Goal: Information Seeking & Learning: Learn about a topic

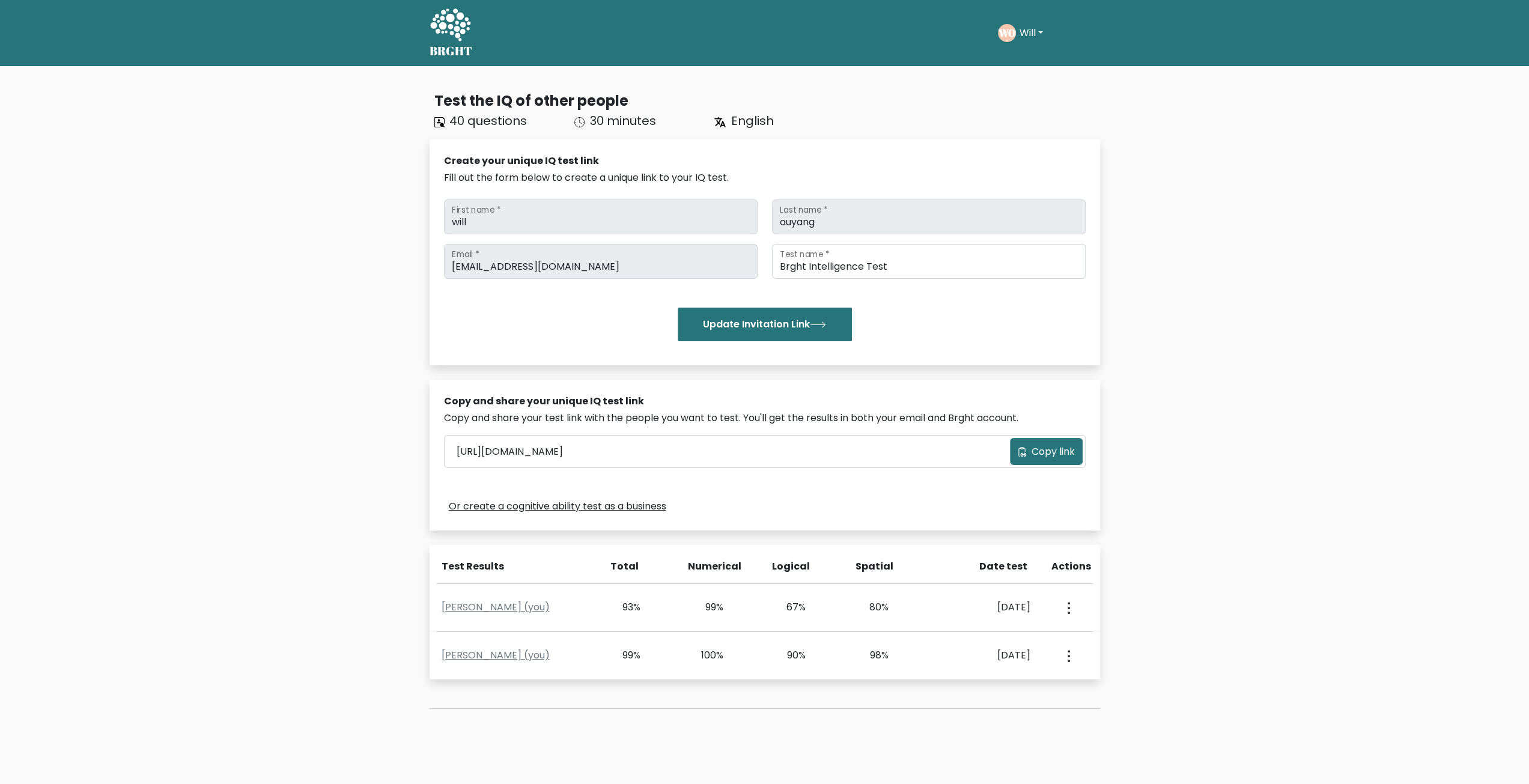
click at [453, 32] on icon at bounding box center [450, 25] width 40 height 33
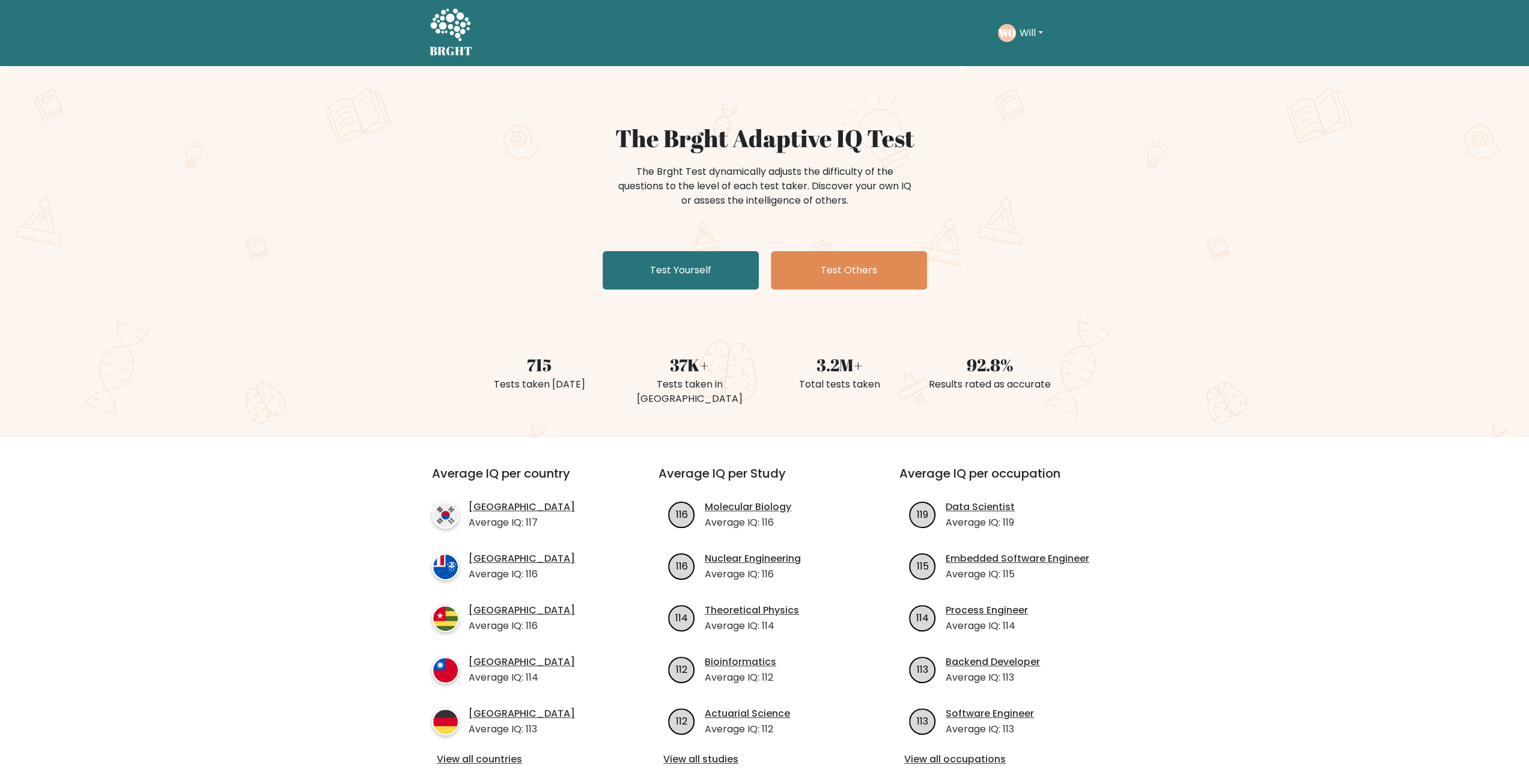
click at [1037, 29] on button "Will" at bounding box center [1031, 33] width 31 height 16
click at [441, 22] on icon at bounding box center [450, 25] width 40 height 33
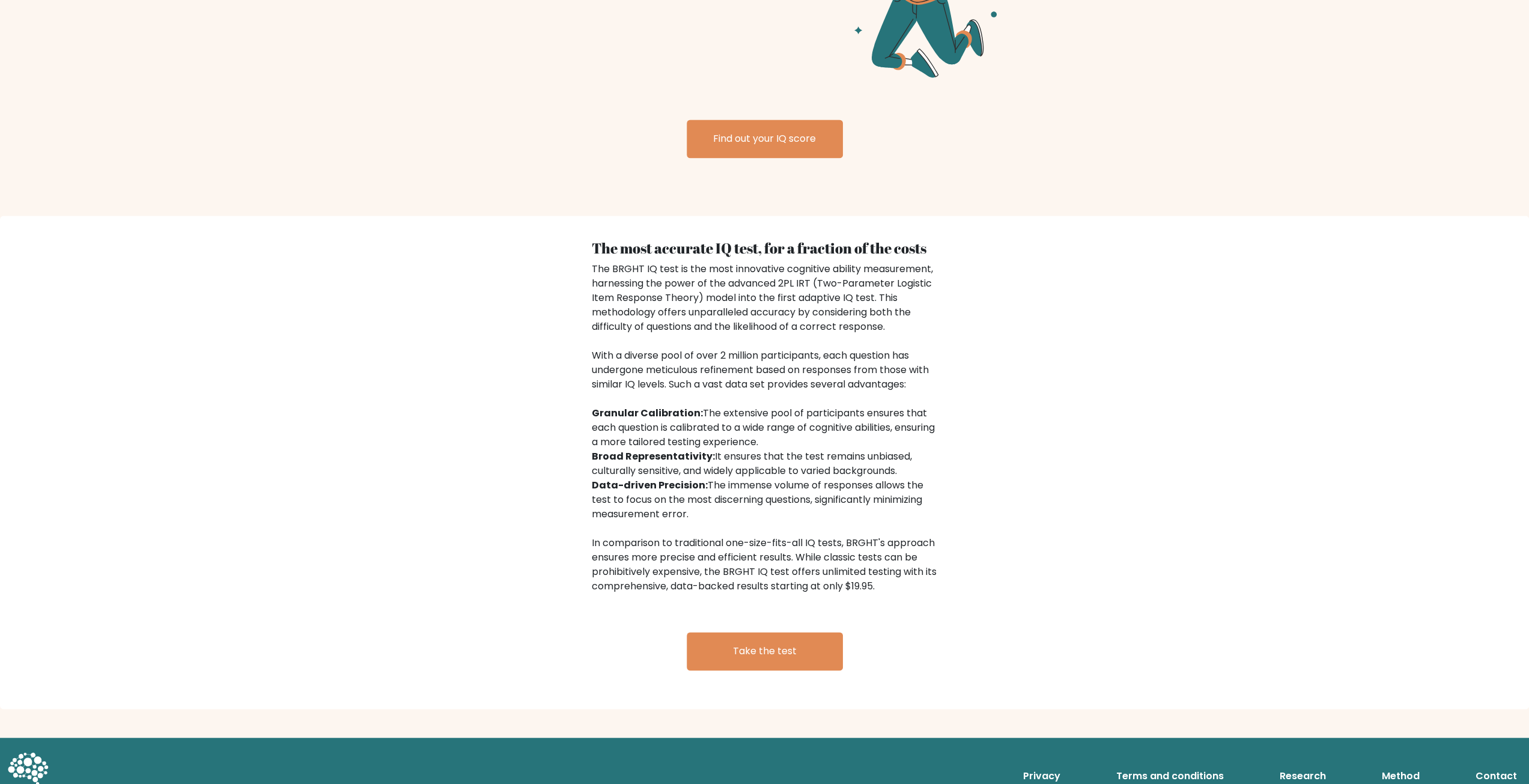
scroll to position [1618, 0]
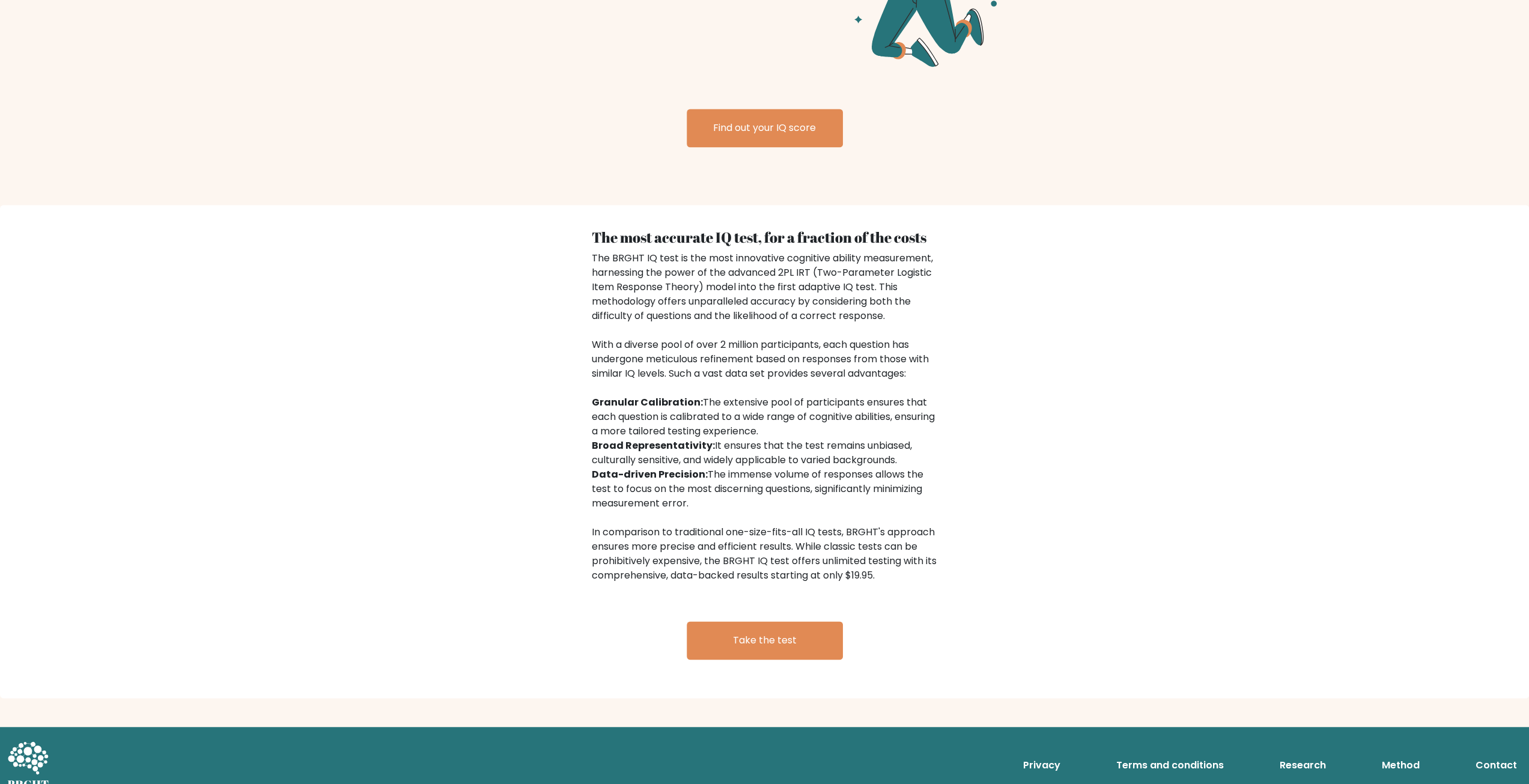
click at [1304, 758] on link "Research" at bounding box center [1303, 765] width 56 height 24
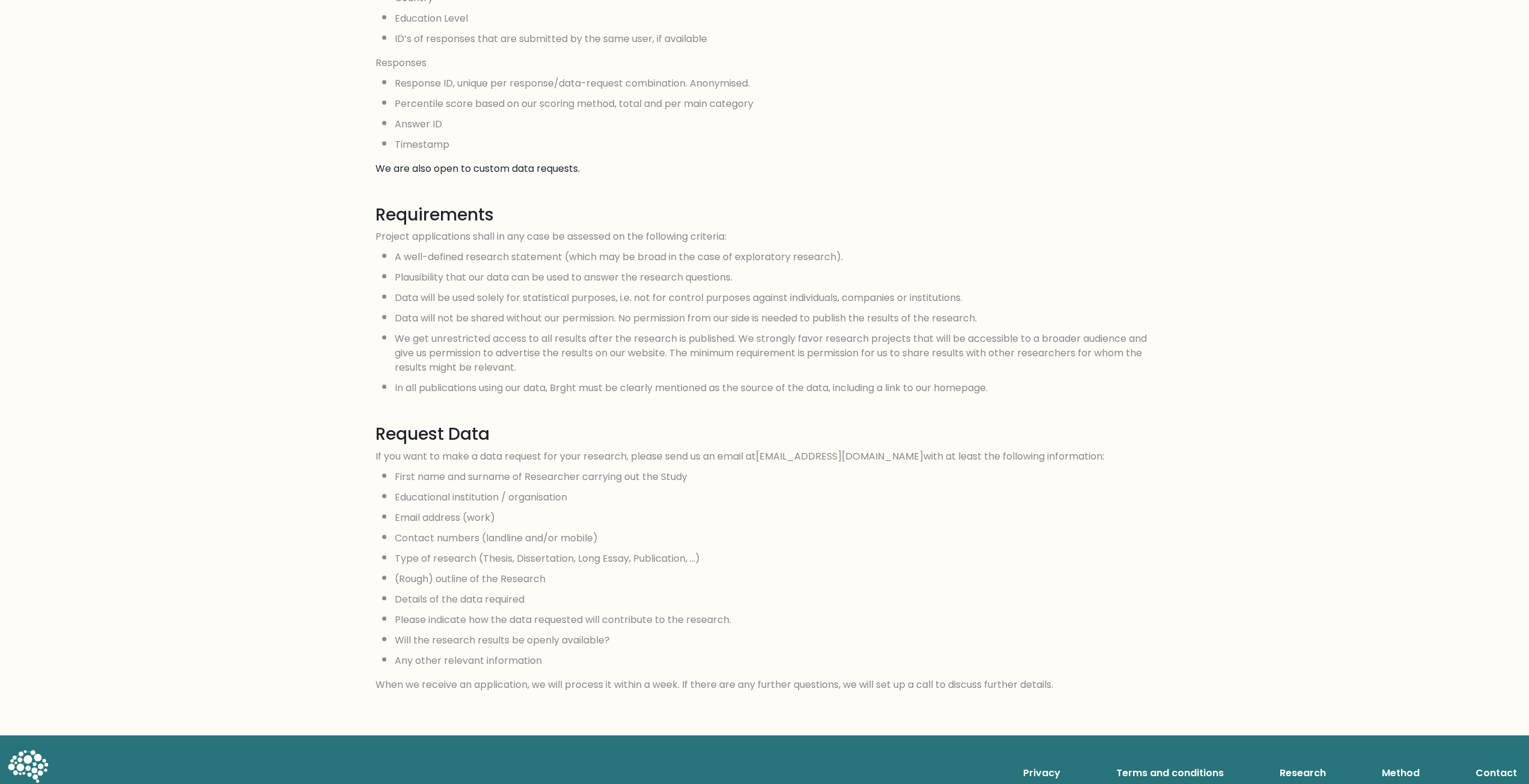
scroll to position [781, 0]
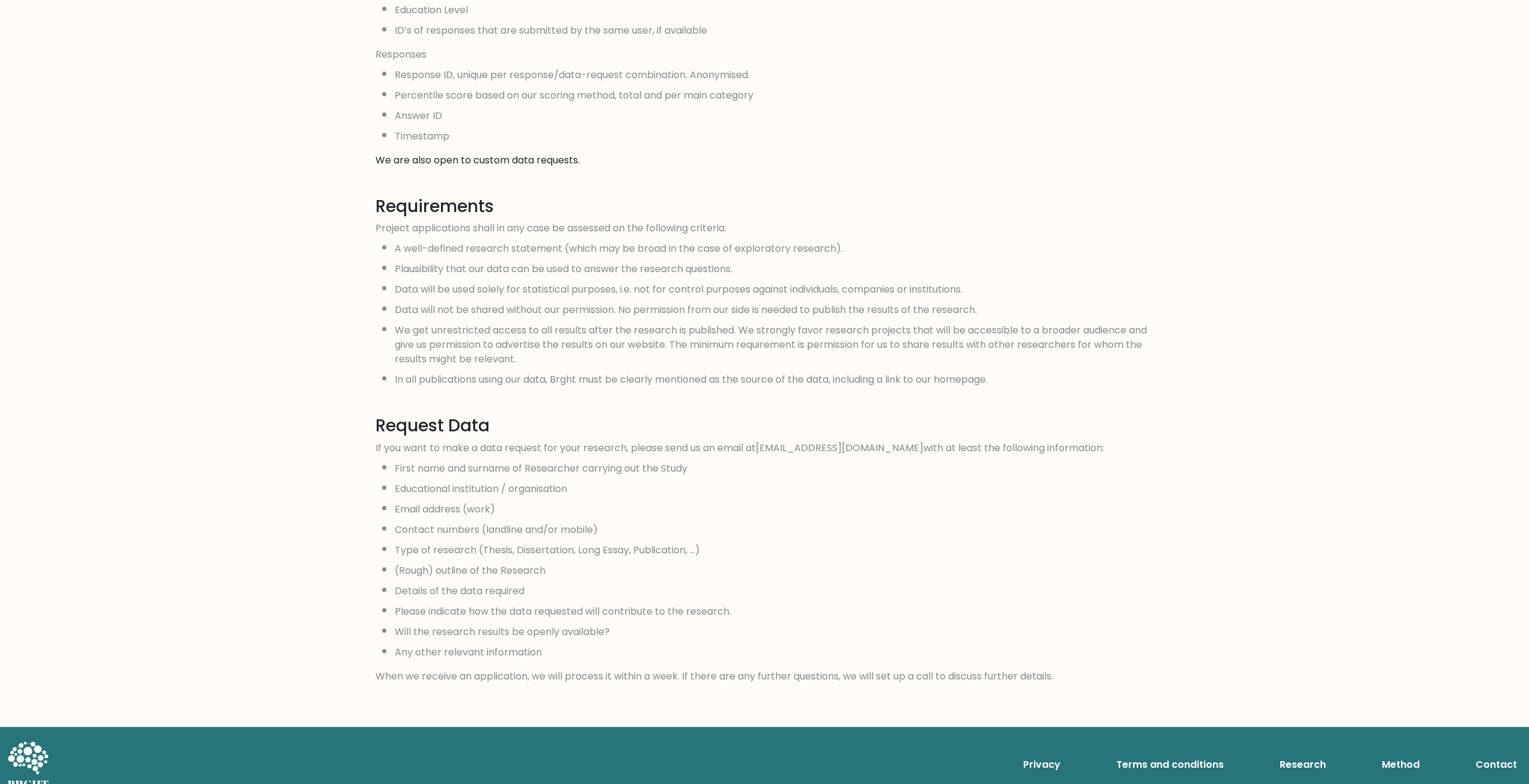
click at [1405, 762] on link "Method" at bounding box center [1401, 765] width 48 height 24
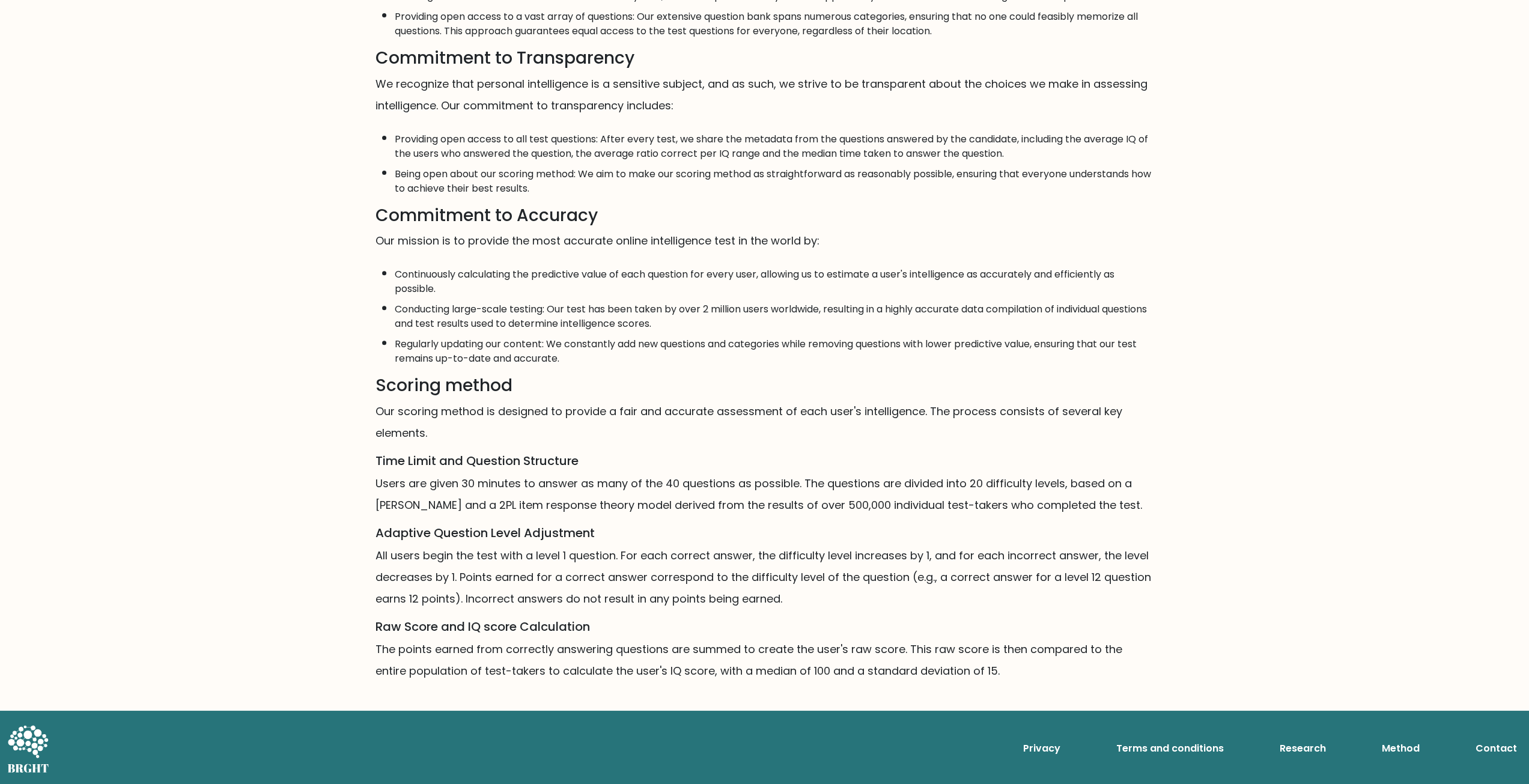
scroll to position [368, 0]
